Goal: Find specific page/section

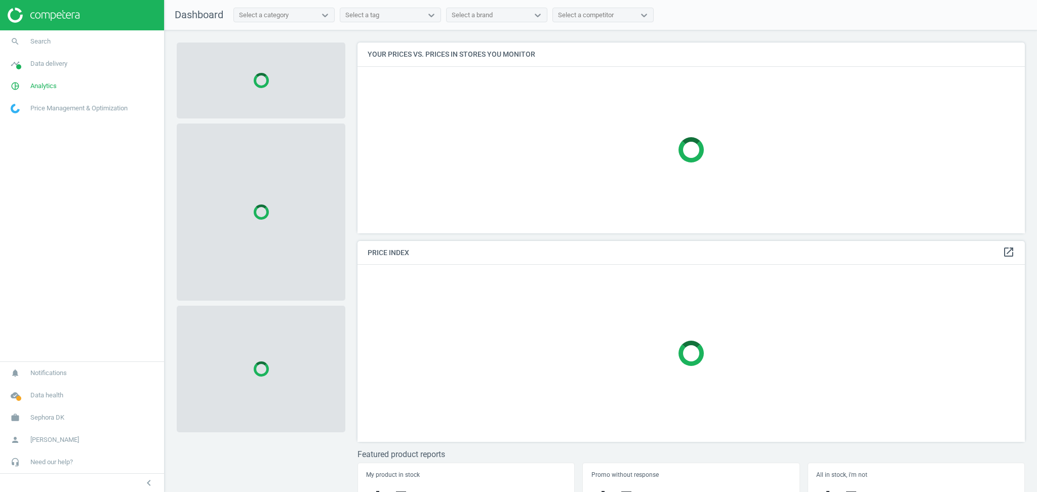
scroll to position [212, 678]
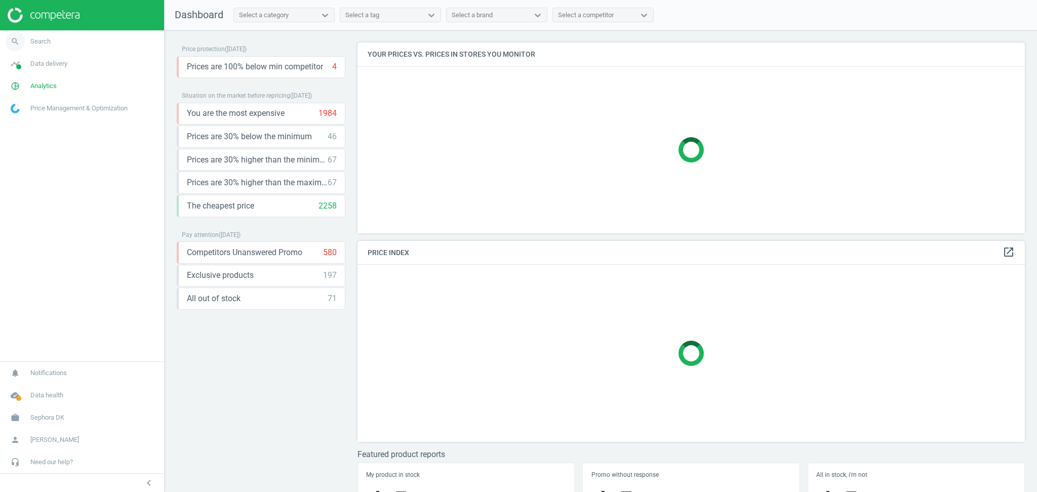
click at [61, 38] on link "search Search" at bounding box center [82, 41] width 164 height 22
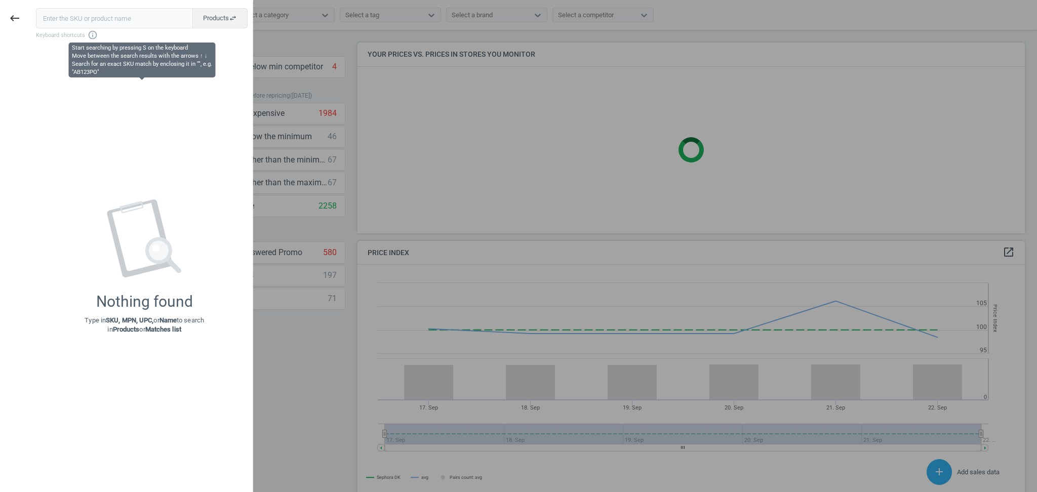
scroll to position [253, 678]
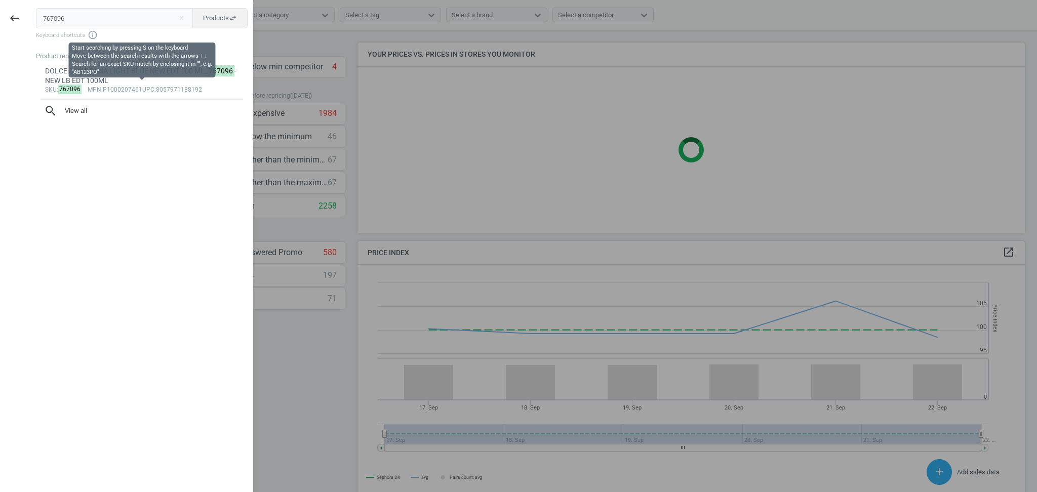
type input "767096"
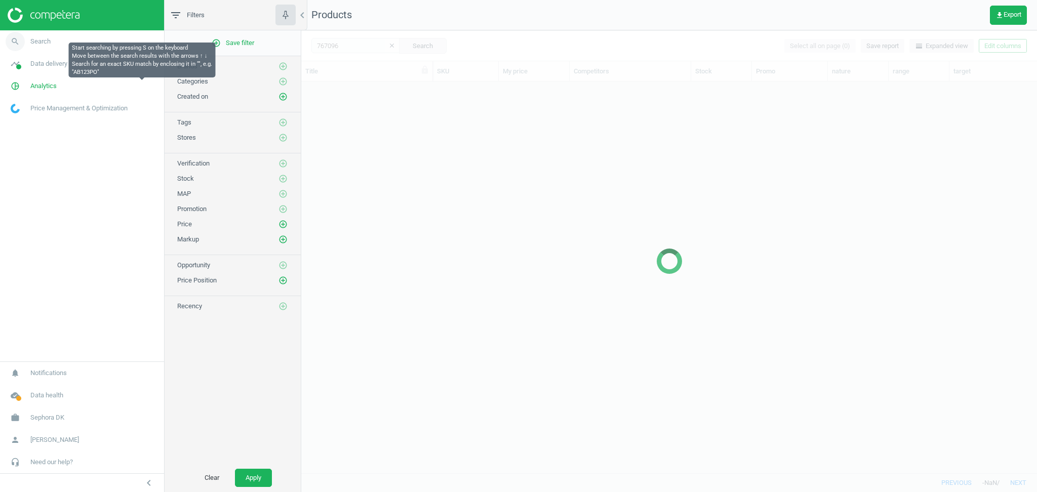
scroll to position [382, 725]
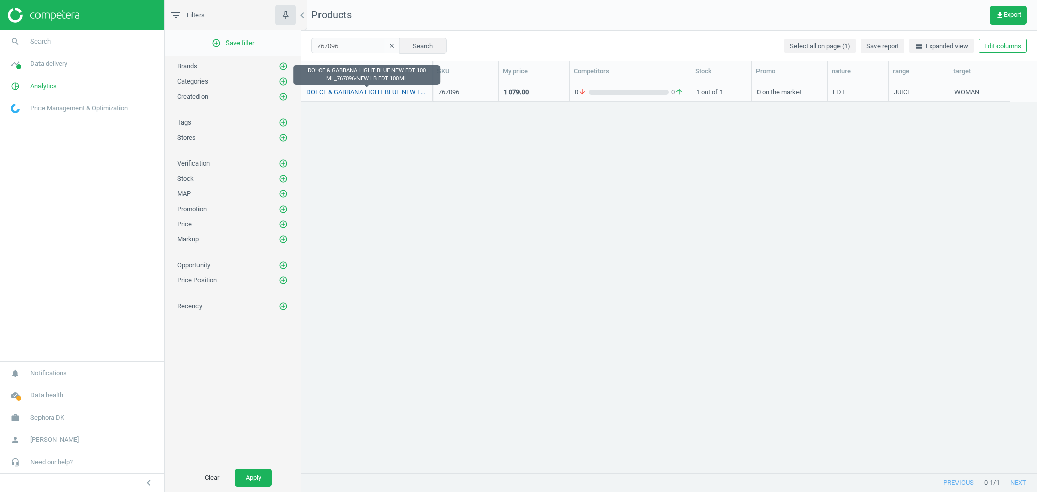
click at [364, 93] on link "DOLCE & GABBANA LIGHT BLUE NEW EDT 100 ML_767096-NEW LB EDT 100ML" at bounding box center [366, 92] width 121 height 9
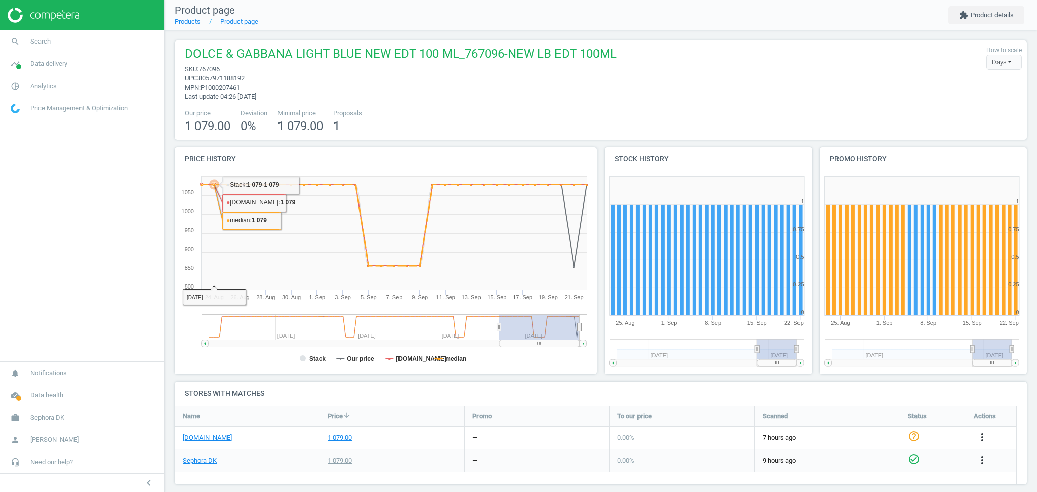
scroll to position [9, 0]
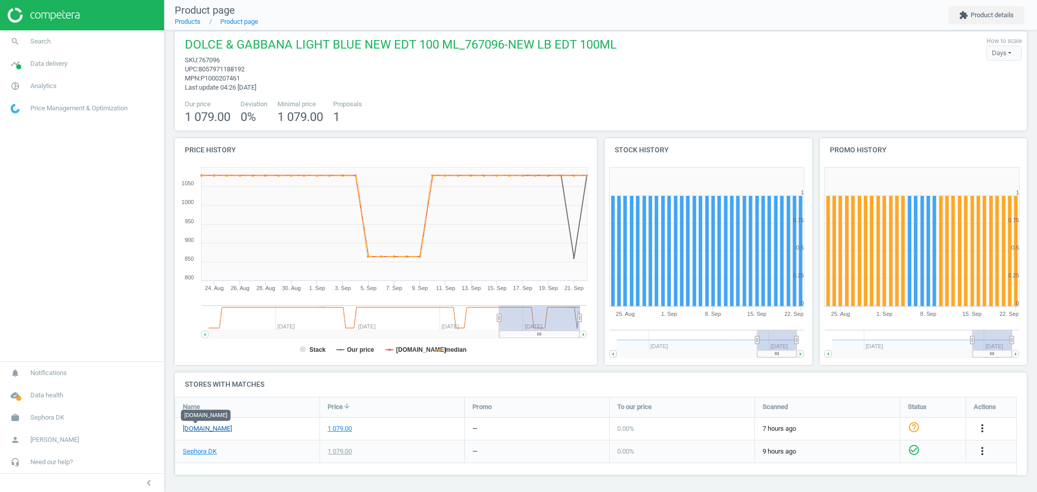
click at [197, 432] on link "[DOMAIN_NAME]" at bounding box center [207, 428] width 49 height 9
click at [44, 37] on span "Search" at bounding box center [40, 41] width 20 height 9
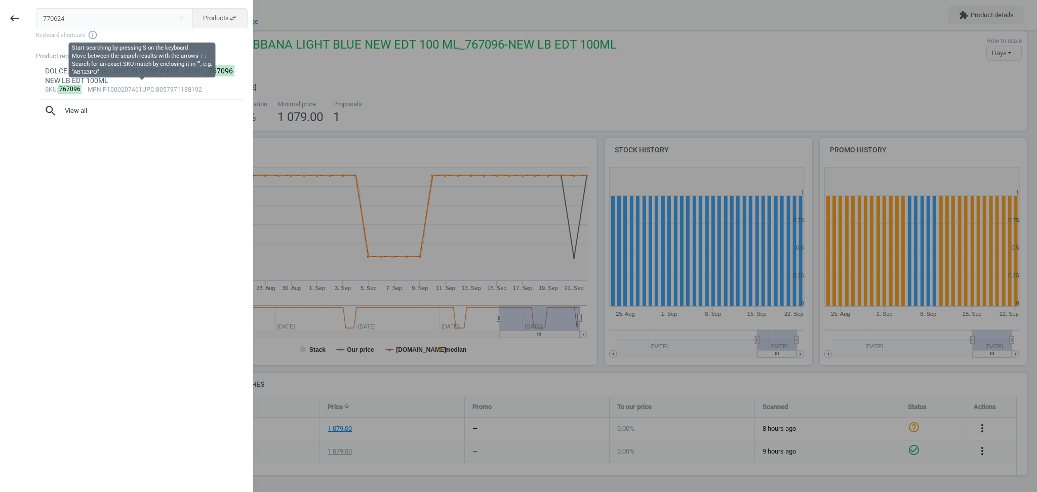
type input "770624"
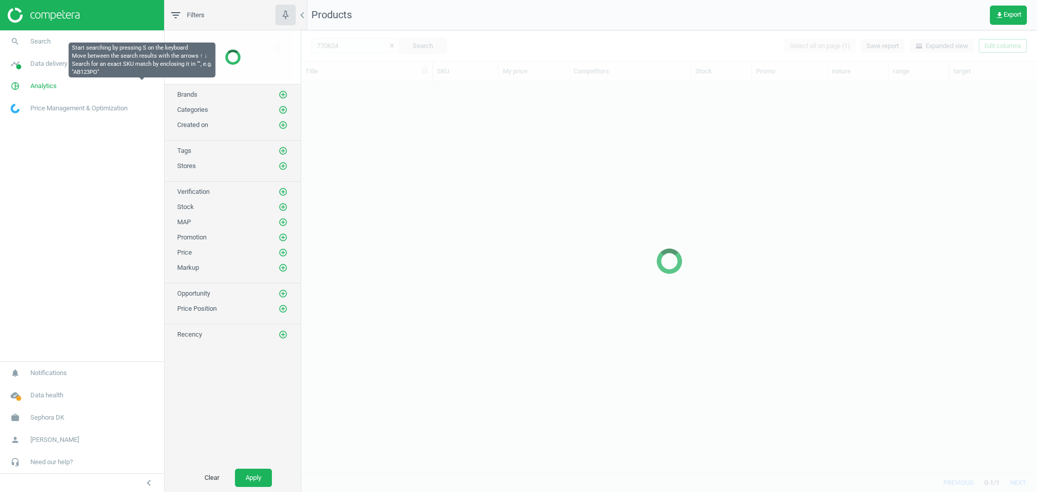
scroll to position [382, 725]
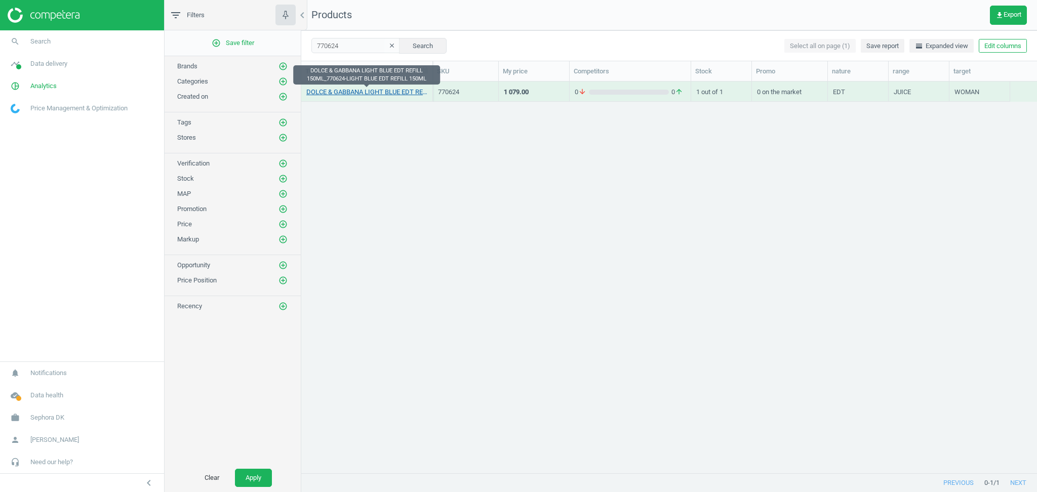
click at [381, 88] on link "DOLCE & GABBANA LIGHT BLUE EDT REFILL 150ML_770624-LIGHT BLUE EDT REFILL 150ML" at bounding box center [366, 92] width 121 height 9
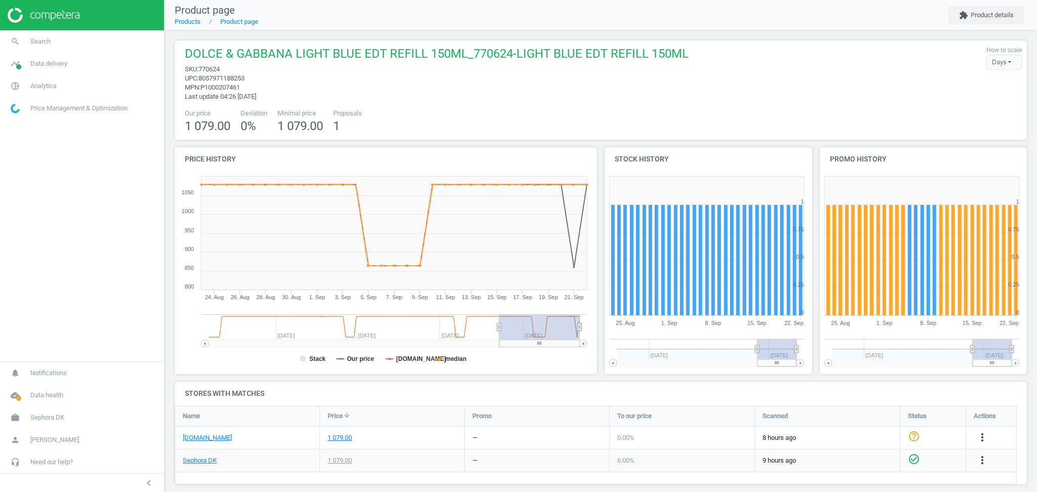
scroll to position [9, 0]
